Goal: Navigation & Orientation: Find specific page/section

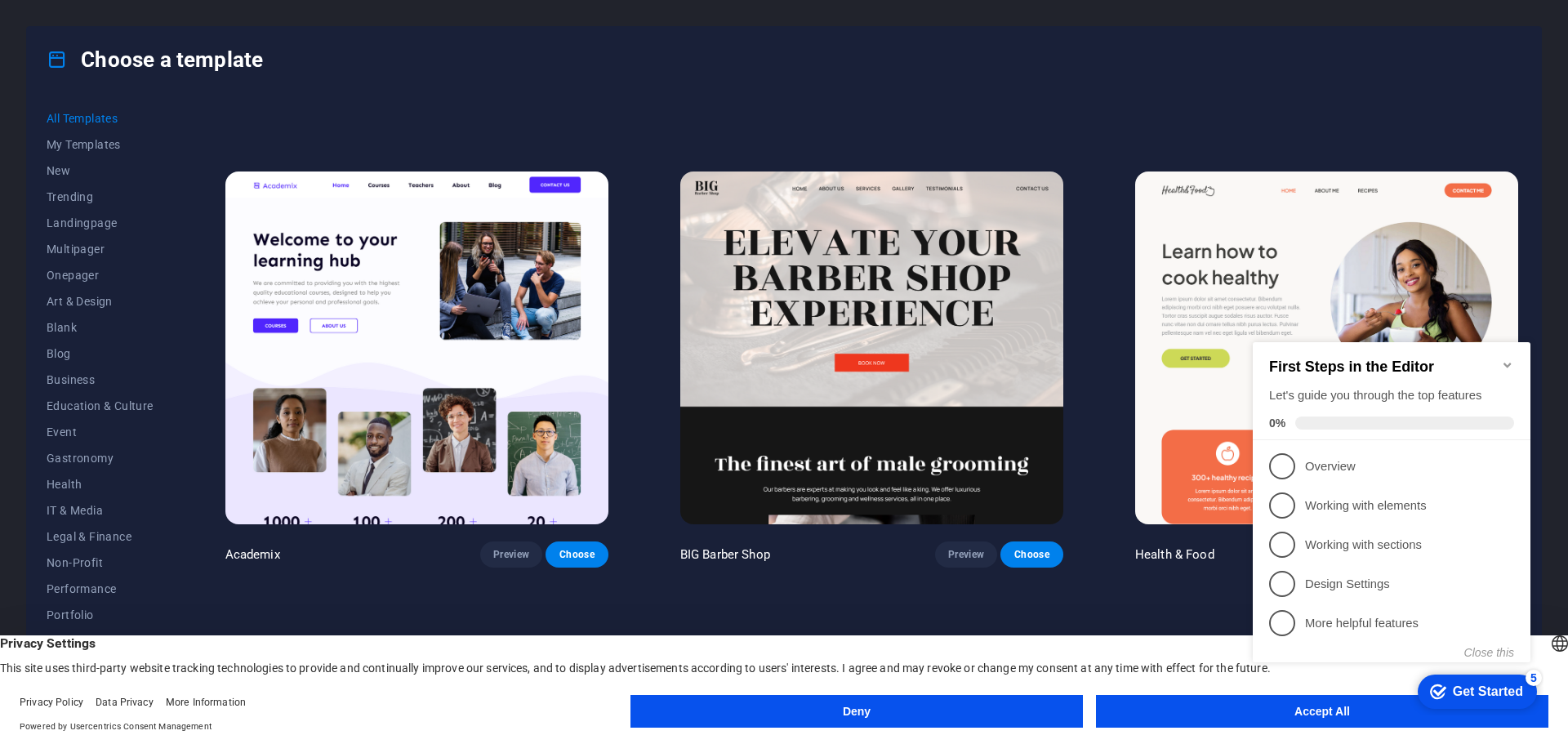
scroll to position [1960, 0]
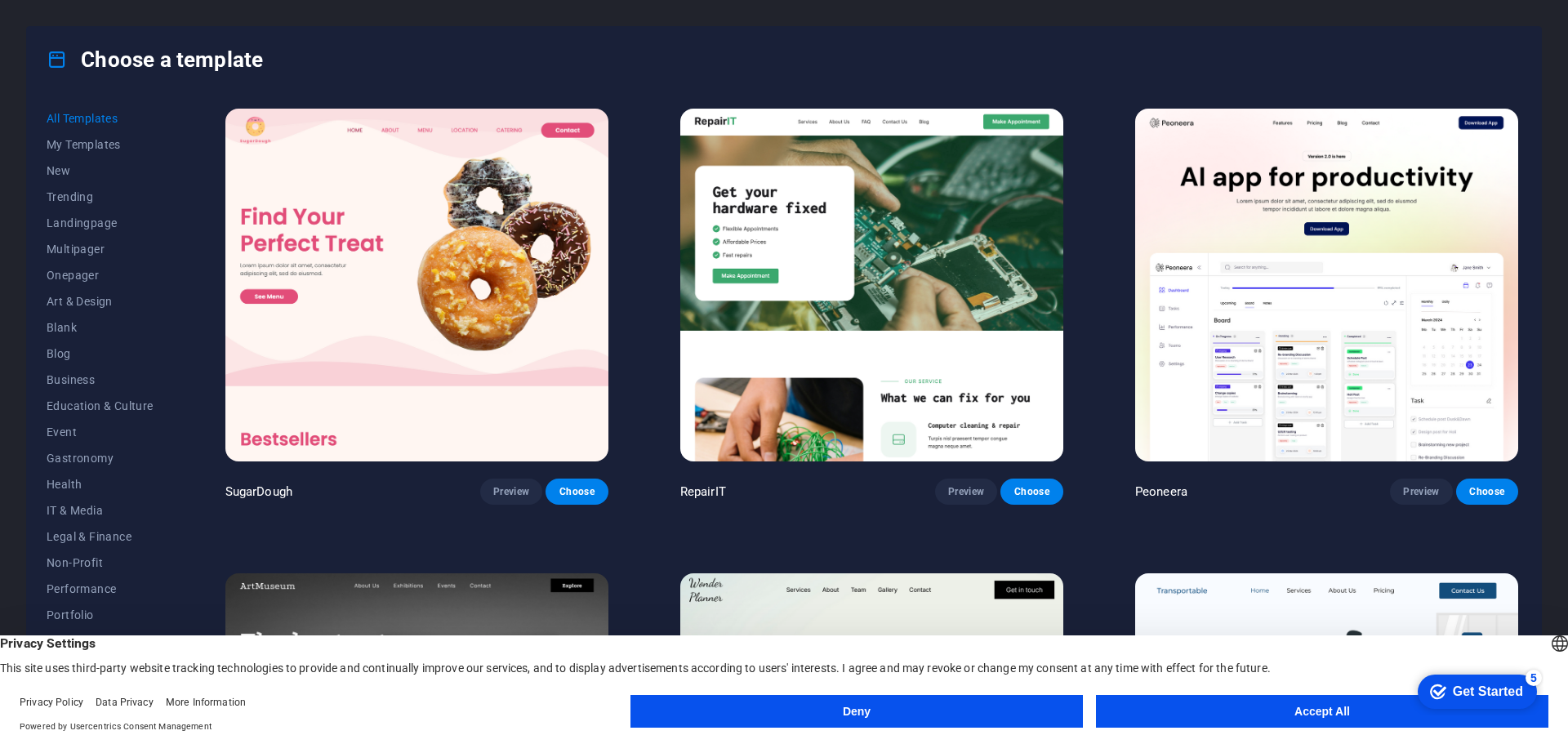
click at [1311, 716] on appcues-checklist "Contextual help checklist present on screen" at bounding box center [1395, 519] width 298 height 401
click at [1282, 715] on button "Accept All" at bounding box center [1322, 711] width 452 height 33
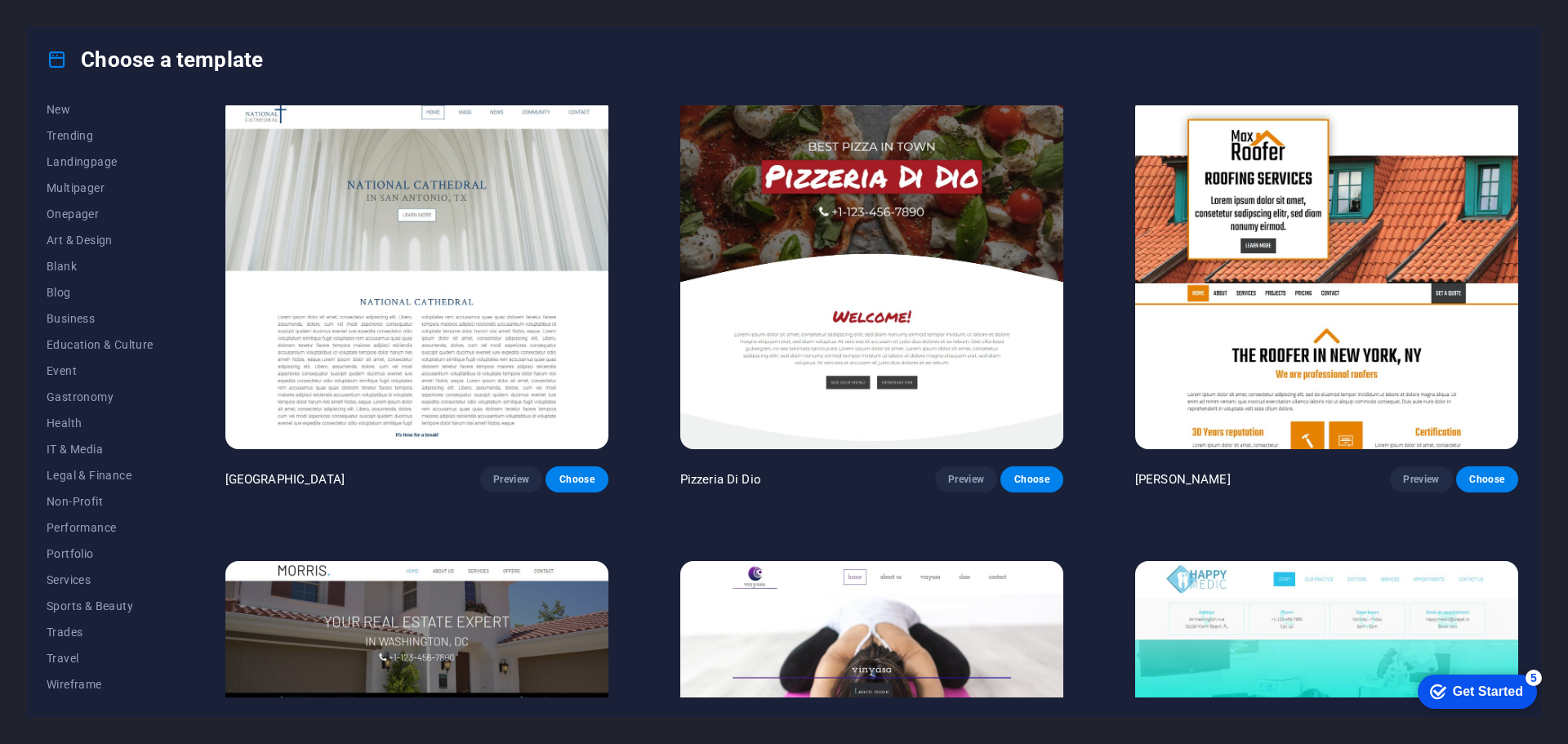
scroll to position [8902, 0]
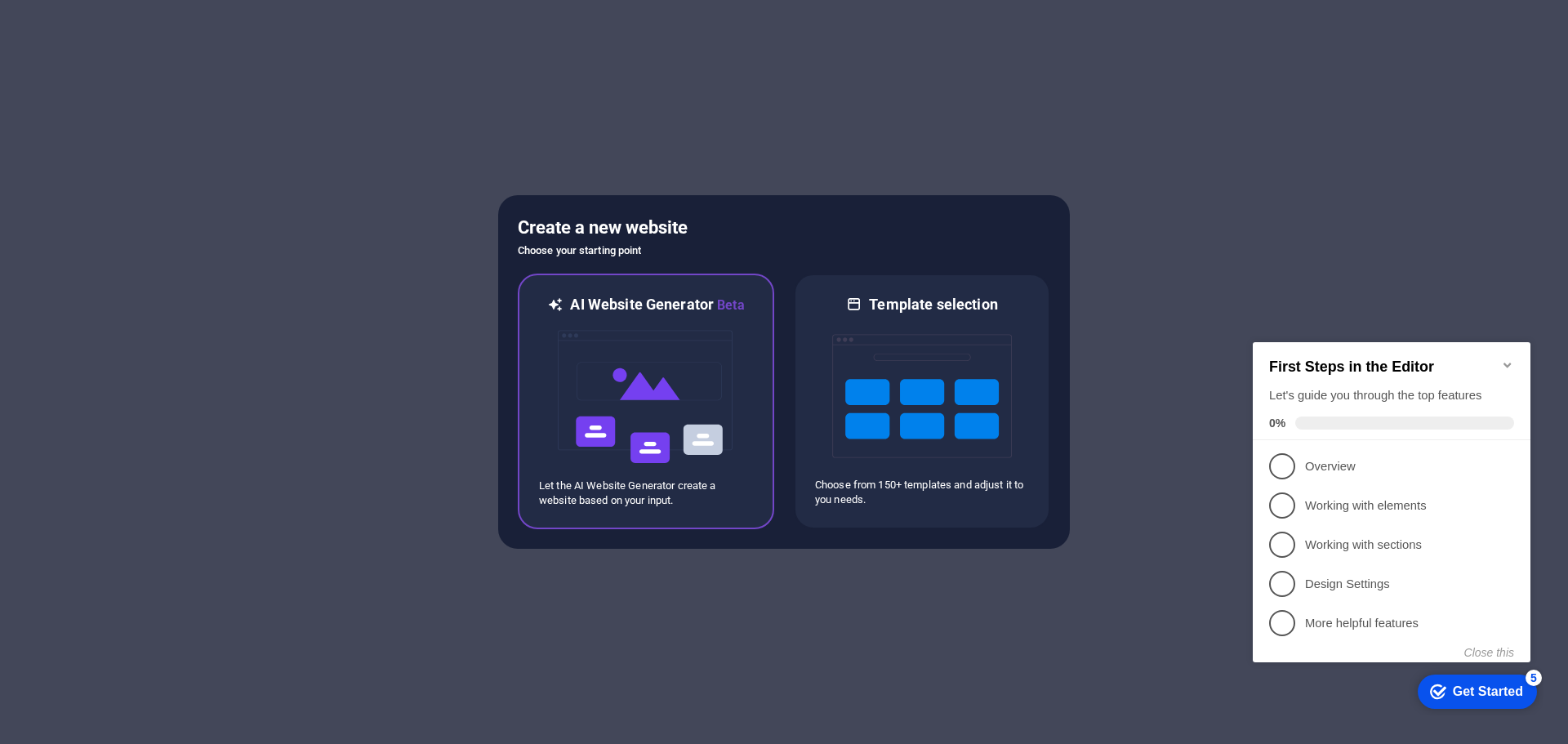
click at [645, 435] on img at bounding box center [646, 397] width 180 height 163
